Goal: Entertainment & Leisure: Consume media (video, audio)

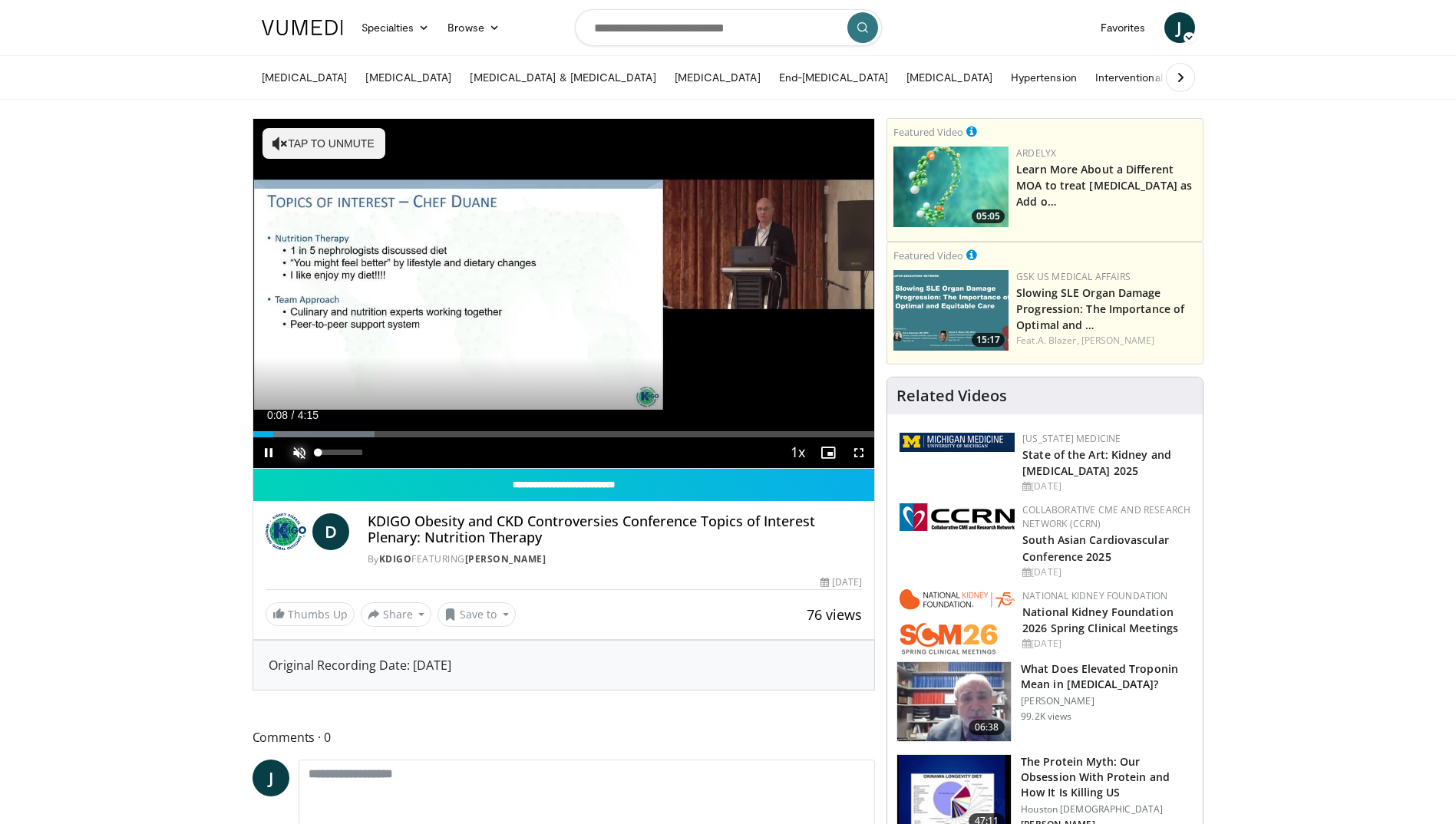
click at [294, 460] on span "Video Player" at bounding box center [299, 453] width 30 height 30
